Goal: Transaction & Acquisition: Book appointment/travel/reservation

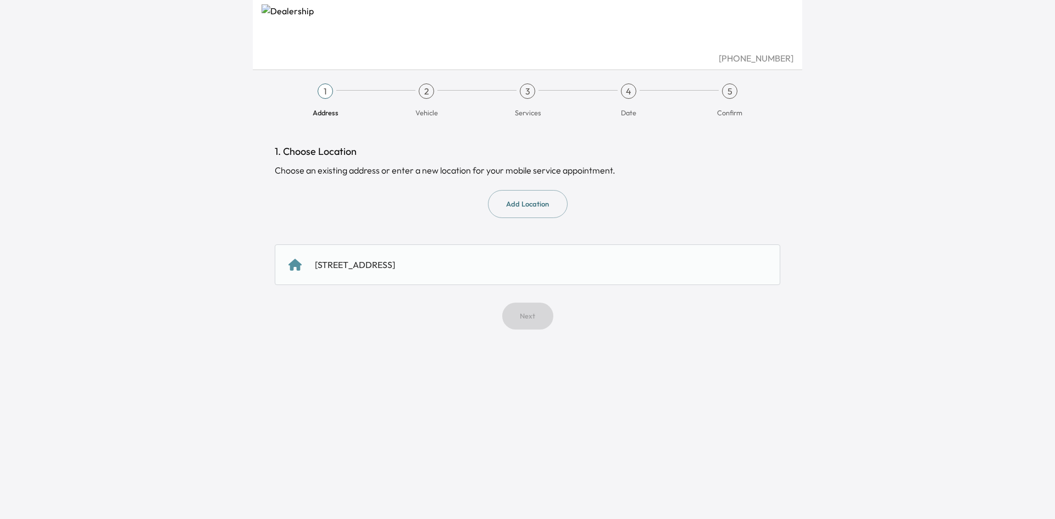
click at [395, 265] on div "[STREET_ADDRESS]" at bounding box center [355, 264] width 80 height 13
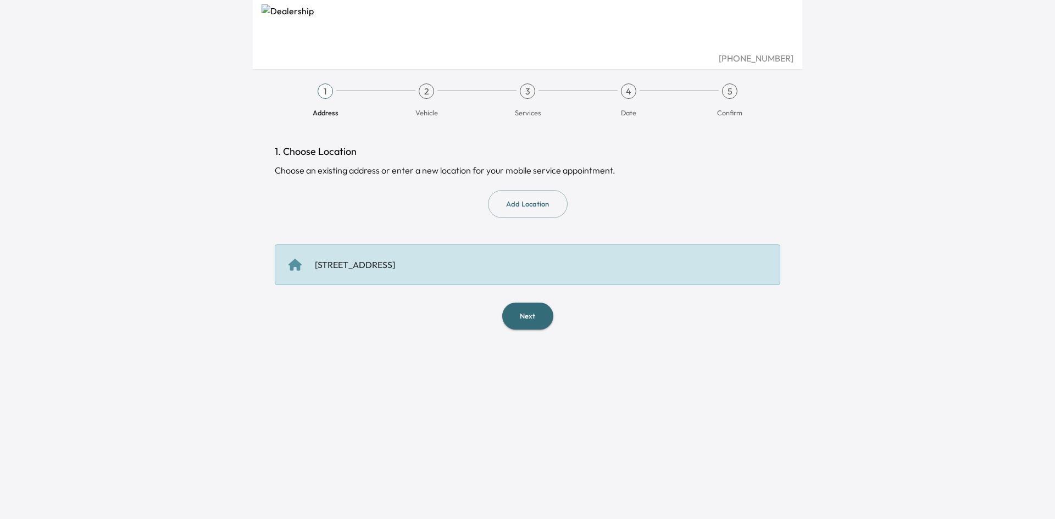
click at [526, 320] on button "Next" at bounding box center [527, 316] width 51 height 27
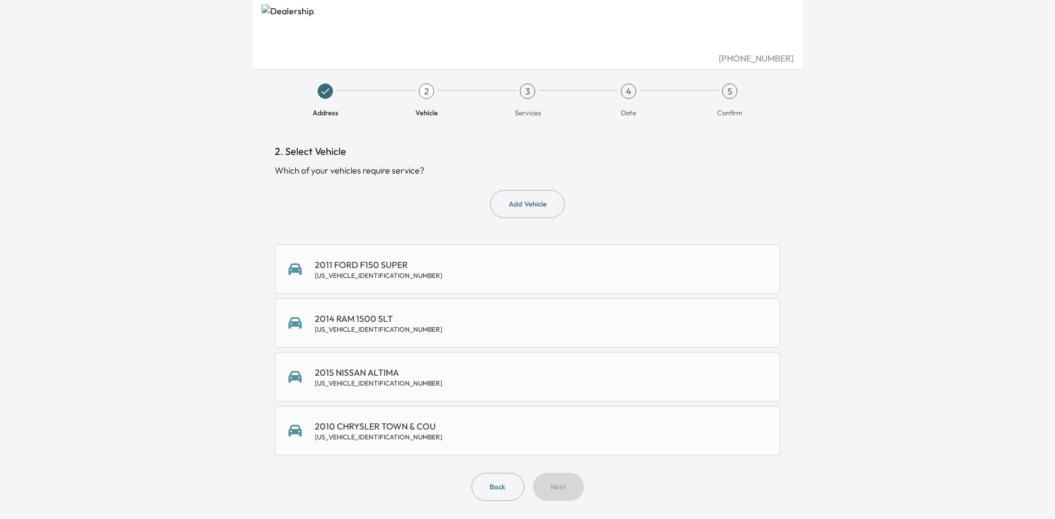
click at [466, 429] on div "2010 CHRYSLER TOWN & COU [US_VEHICLE_IDENTIFICATION_NUMBER]" at bounding box center [527, 431] width 478 height 22
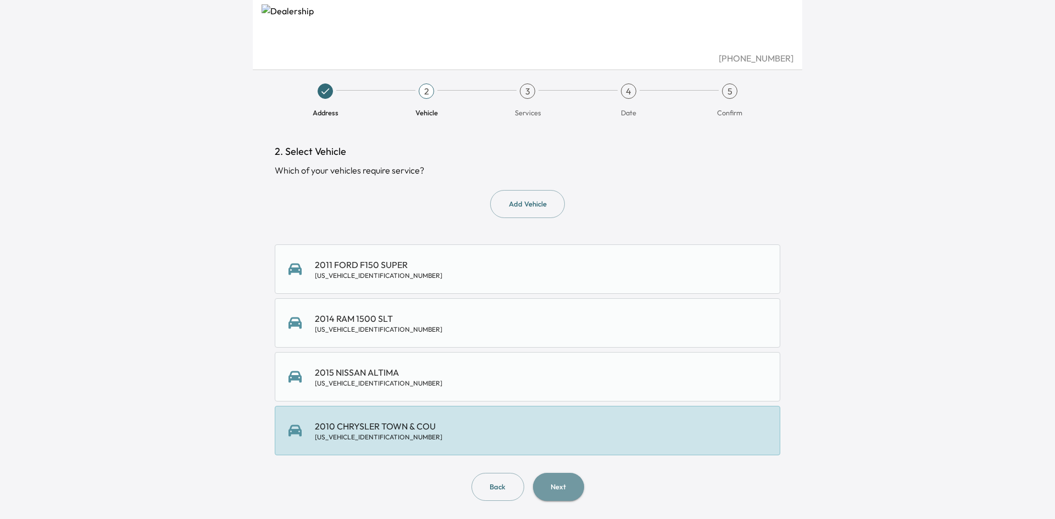
click at [573, 491] on button "Next" at bounding box center [558, 487] width 51 height 28
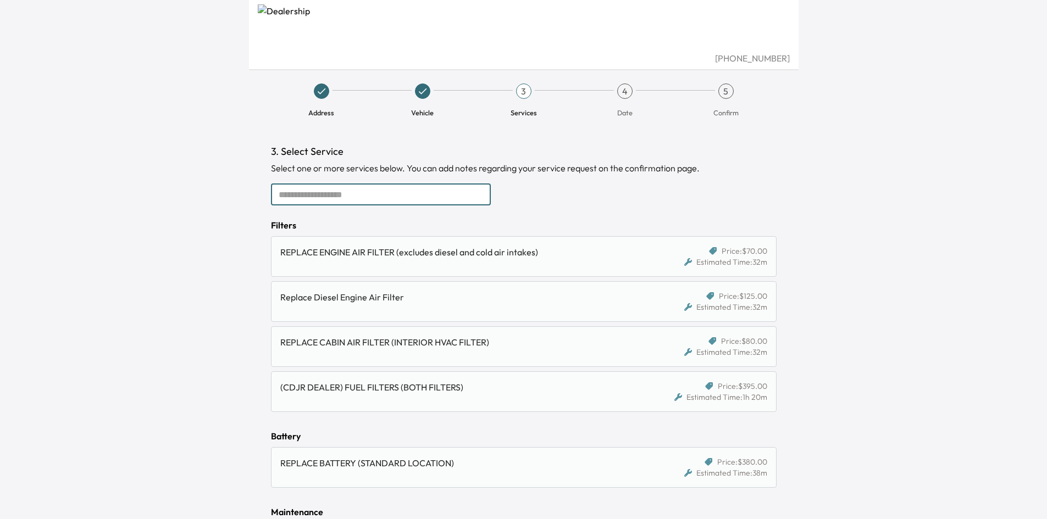
click at [338, 199] on input "text" at bounding box center [381, 195] width 220 height 22
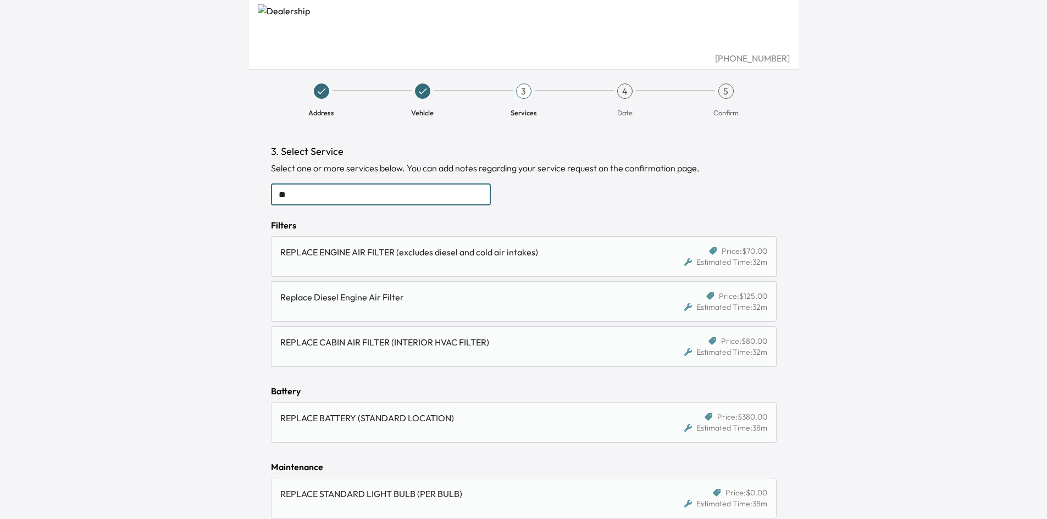
type input "*"
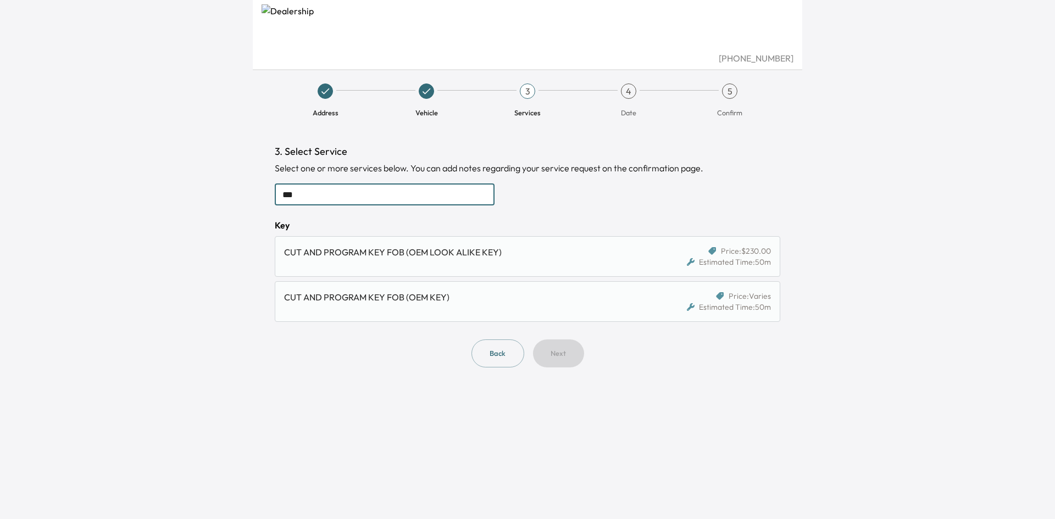
type input "***"
click at [418, 260] on div "CUT AND PROGRAM KEY FOB (OEM LOOK ALIKE KEY)" at bounding box center [466, 257] width 365 height 22
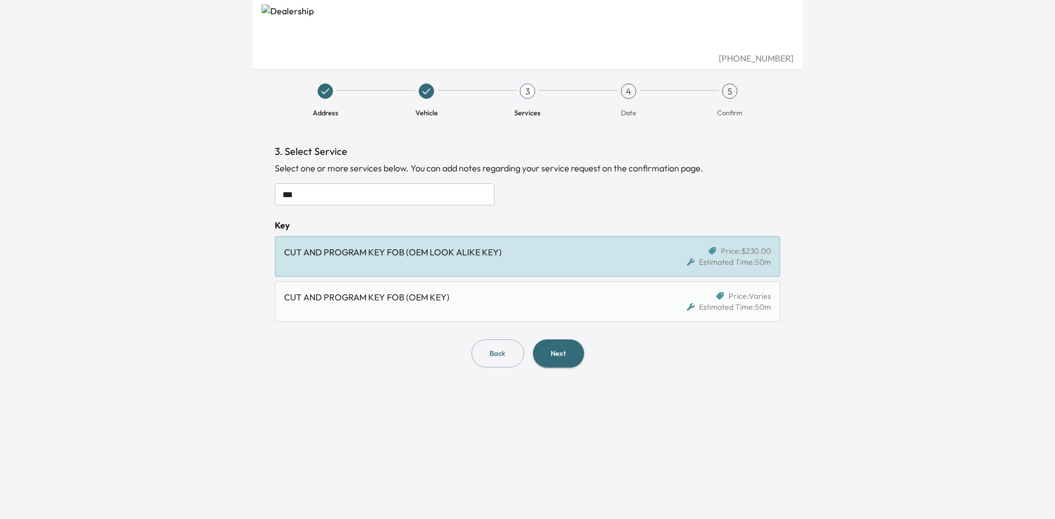
click at [560, 352] on button "Next" at bounding box center [558, 354] width 51 height 28
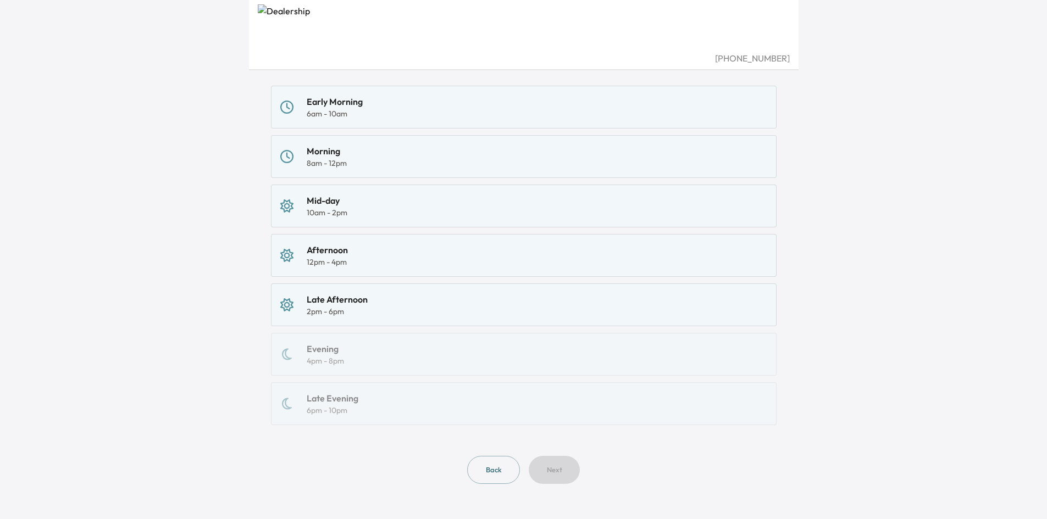
scroll to position [96, 0]
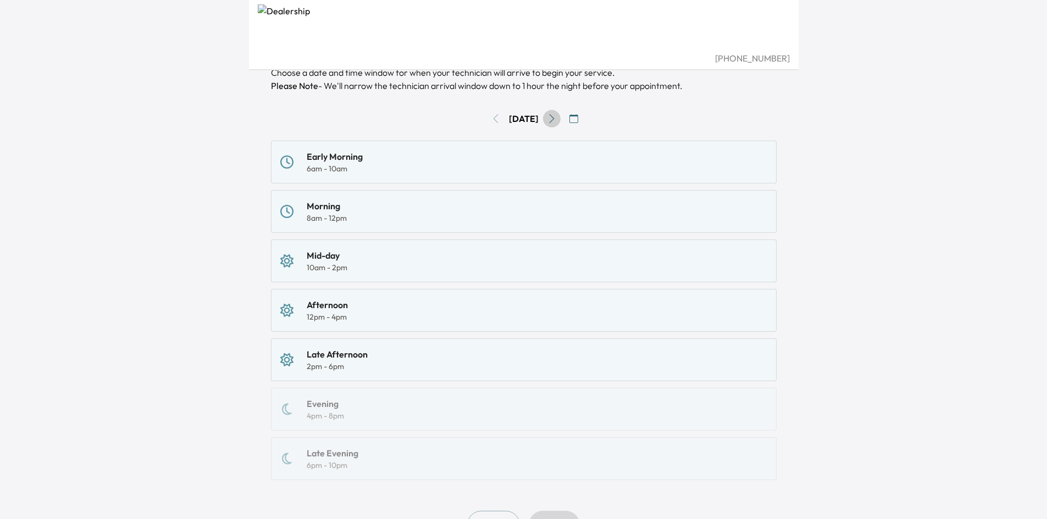
click at [556, 119] on icon "Go to next day" at bounding box center [551, 118] width 9 height 9
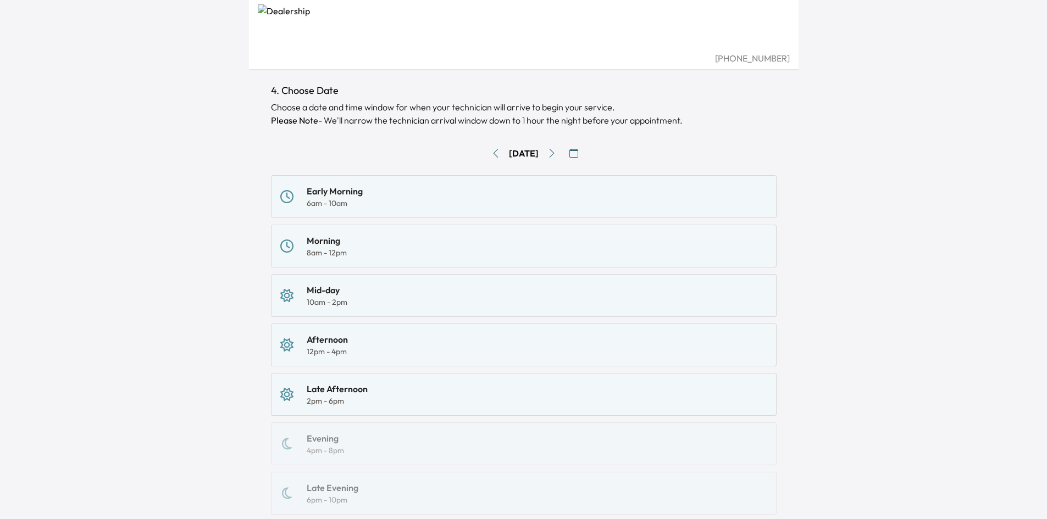
scroll to position [0, 0]
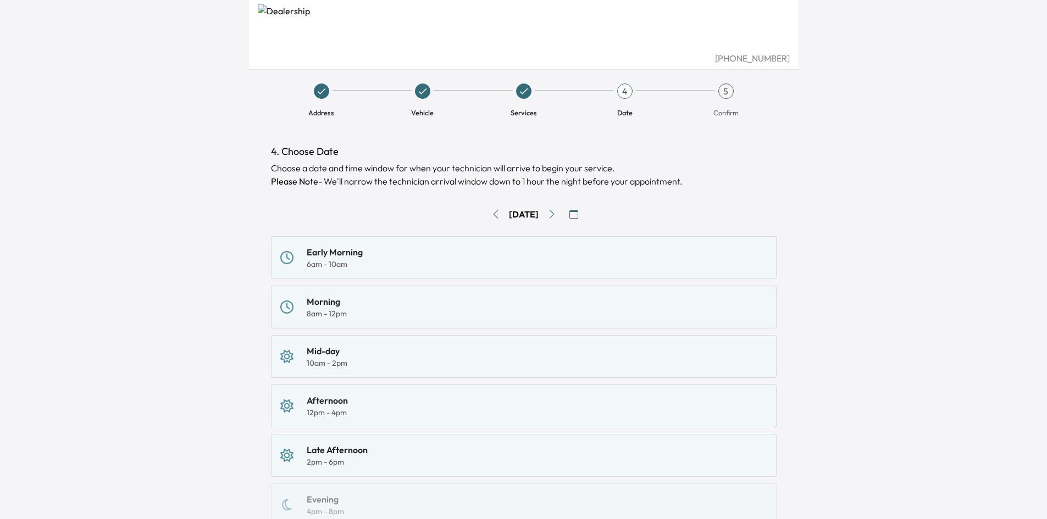
click at [574, 212] on button "button" at bounding box center [574, 214] width 18 height 18
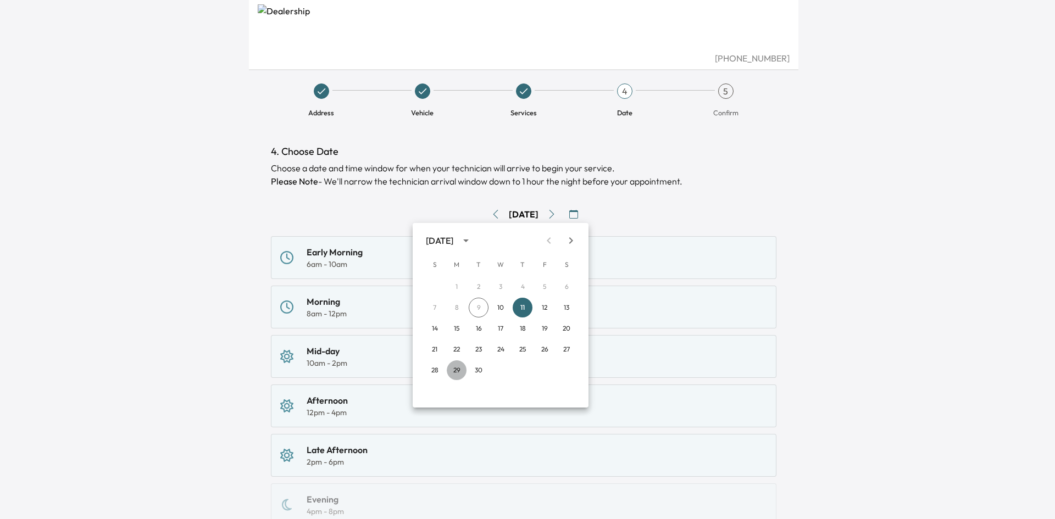
click at [458, 371] on button "29" at bounding box center [457, 370] width 20 height 20
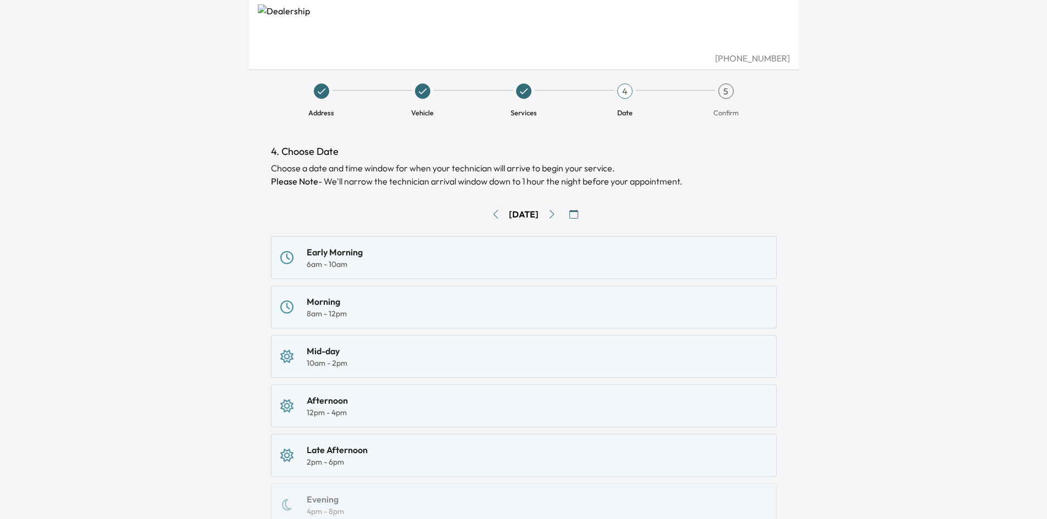
click at [351, 258] on div "Early Morning" at bounding box center [335, 252] width 56 height 13
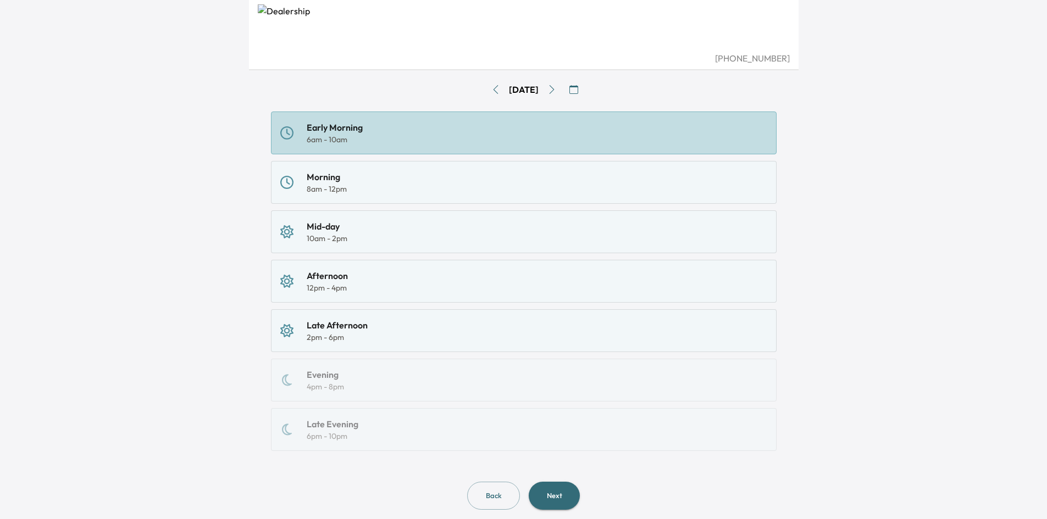
scroll to position [151, 0]
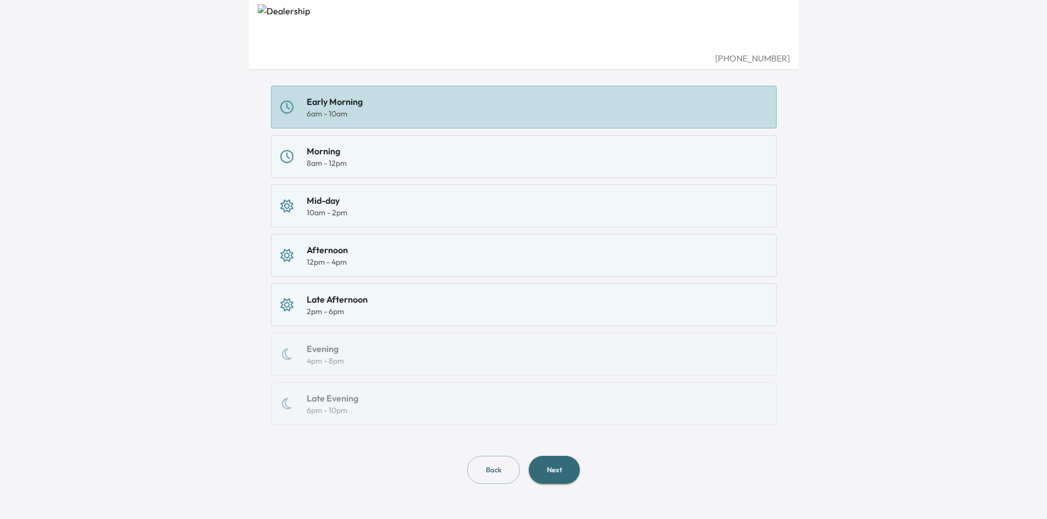
click at [543, 469] on button "Next" at bounding box center [554, 470] width 51 height 28
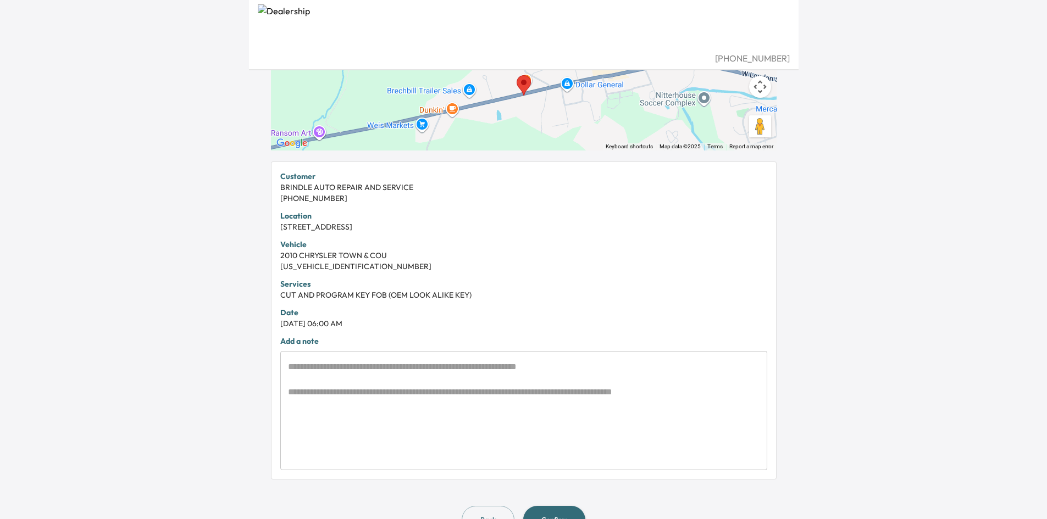
scroll to position [165, 0]
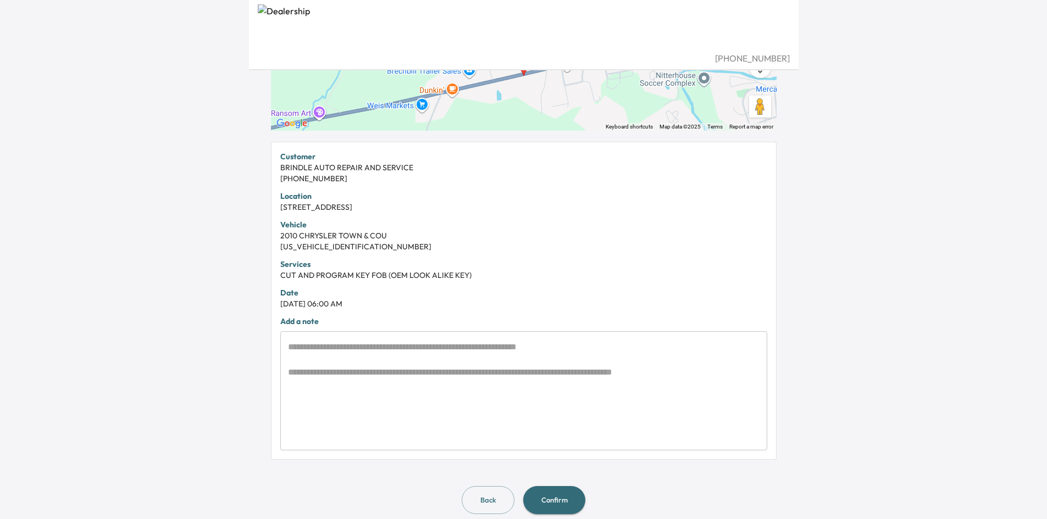
click at [368, 344] on textarea at bounding box center [523, 391] width 471 height 101
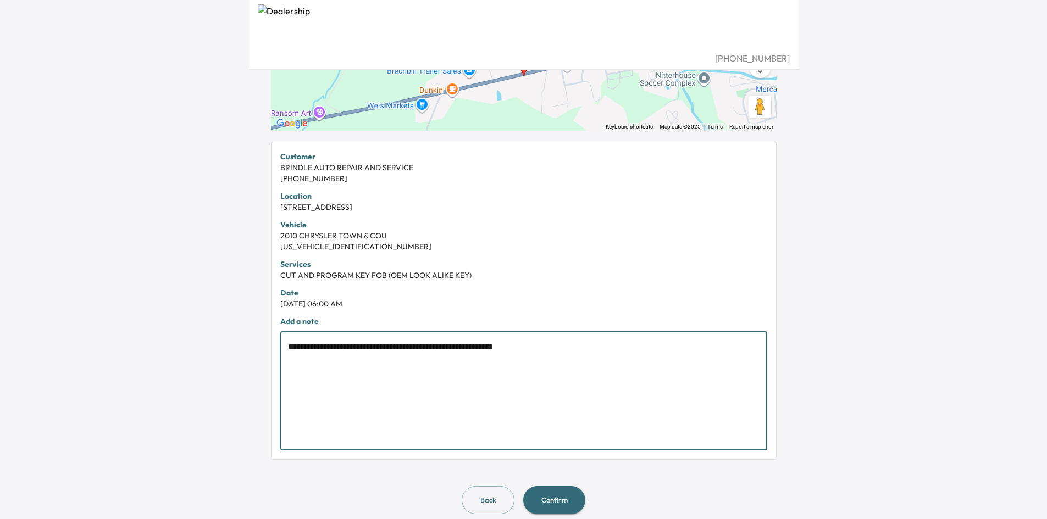
type textarea "**********"
click at [548, 503] on button "Confirm" at bounding box center [554, 500] width 62 height 28
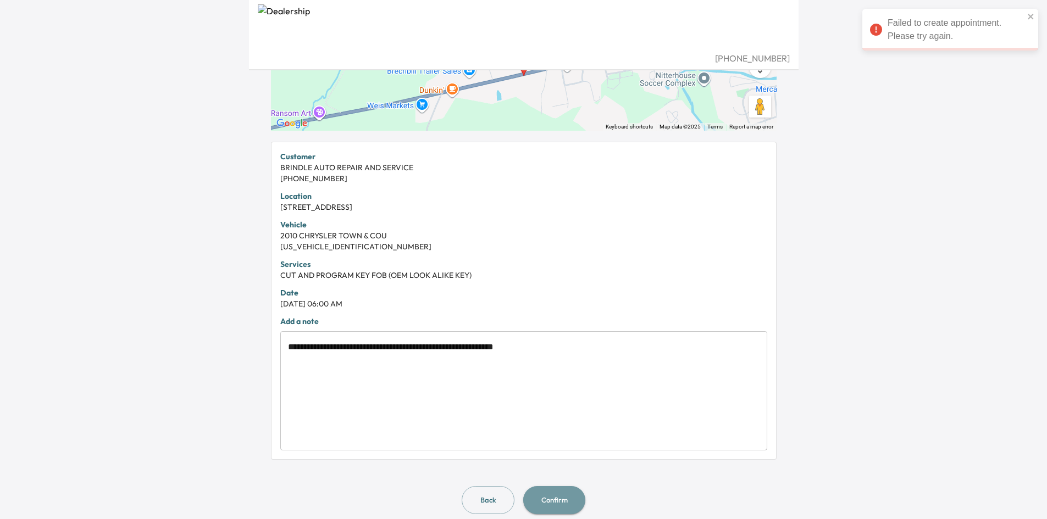
click at [555, 503] on button "Confirm" at bounding box center [554, 500] width 62 height 28
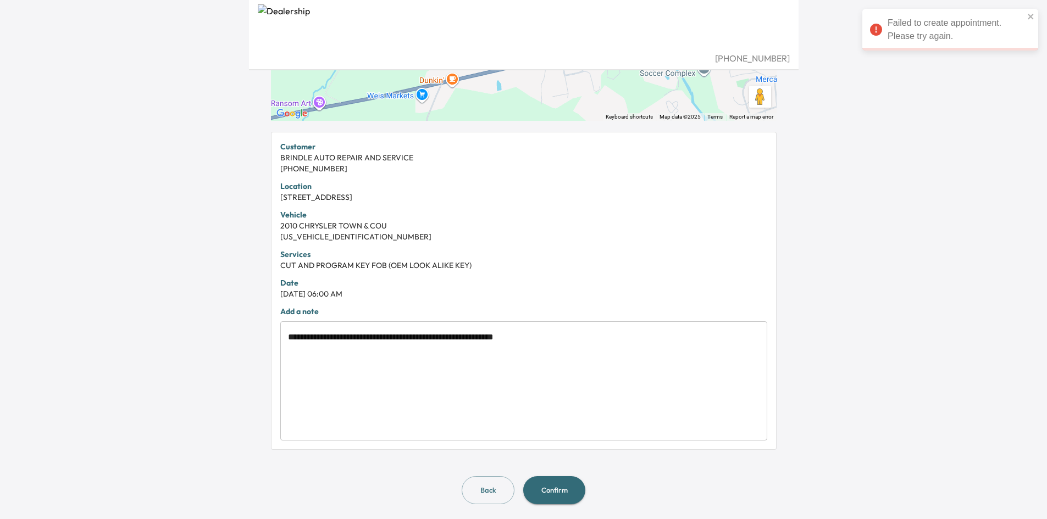
scroll to position [177, 0]
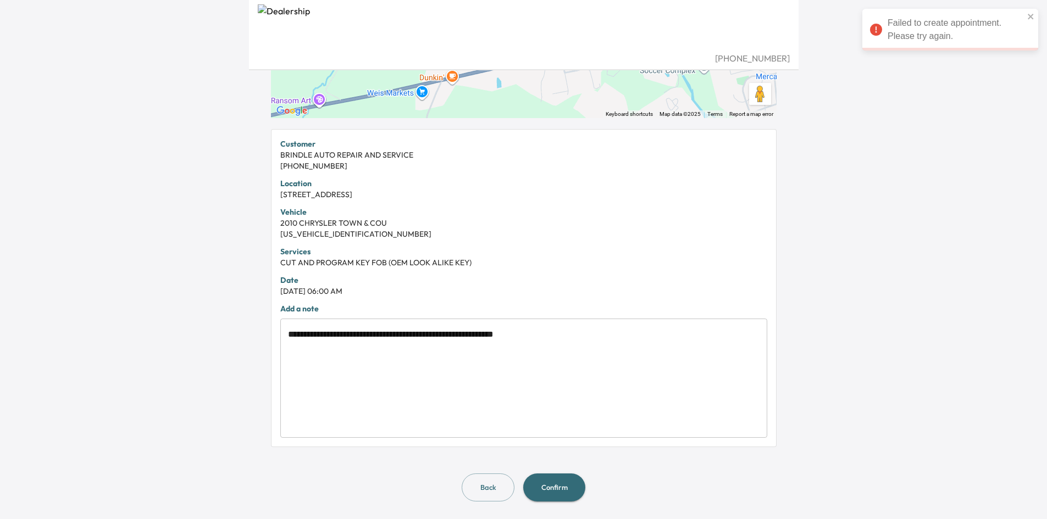
click at [549, 488] on button "Confirm" at bounding box center [554, 488] width 62 height 28
click at [1025, 12] on div "Failed to create appointment. Please try again." at bounding box center [950, 30] width 176 height 42
click at [1026, 13] on div "Failed to create appointment. Please try again." at bounding box center [950, 30] width 176 height 42
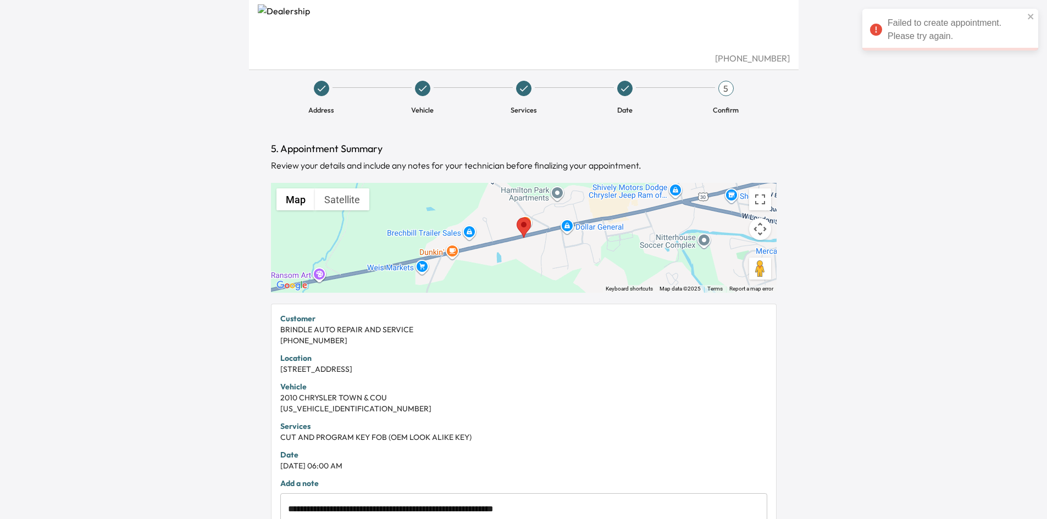
scroll to position [0, 0]
